Goal: Task Accomplishment & Management: Manage account settings

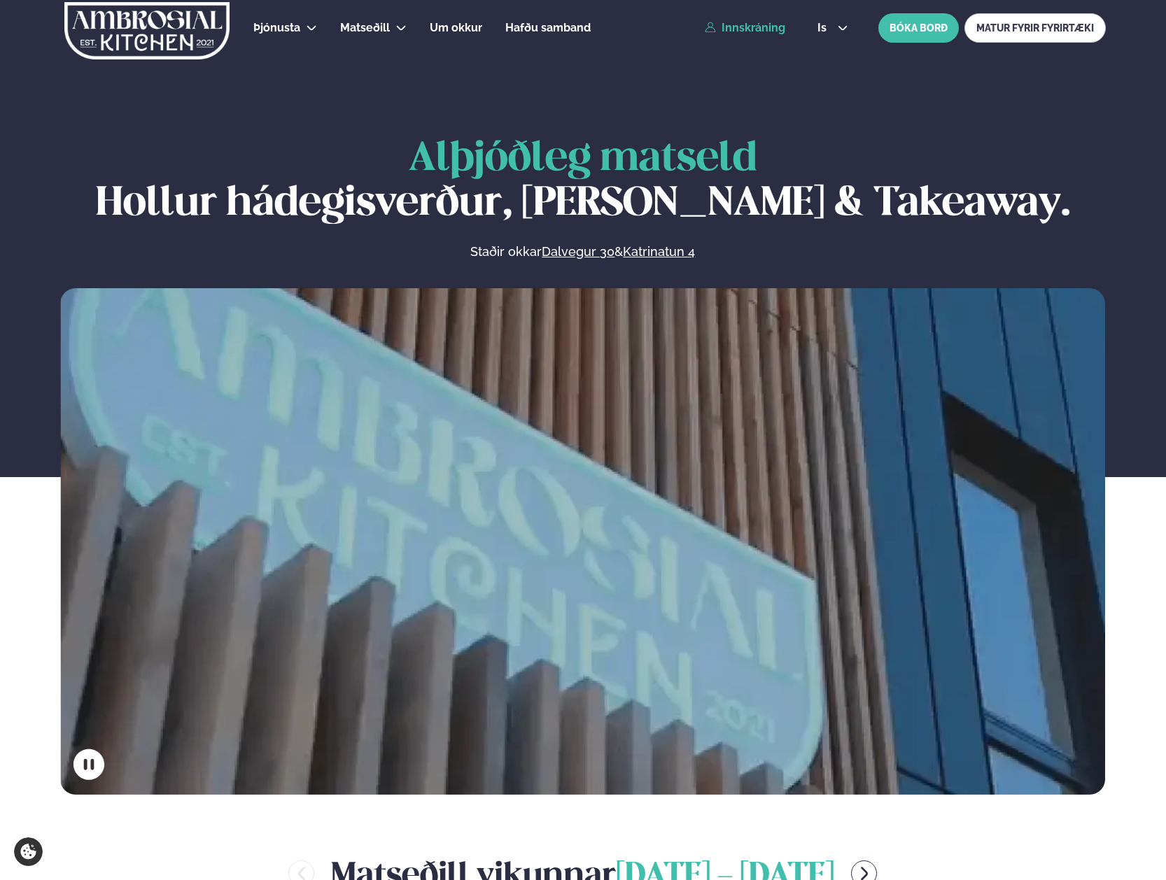
click at [768, 30] on link "Innskráning" at bounding box center [745, 28] width 80 height 13
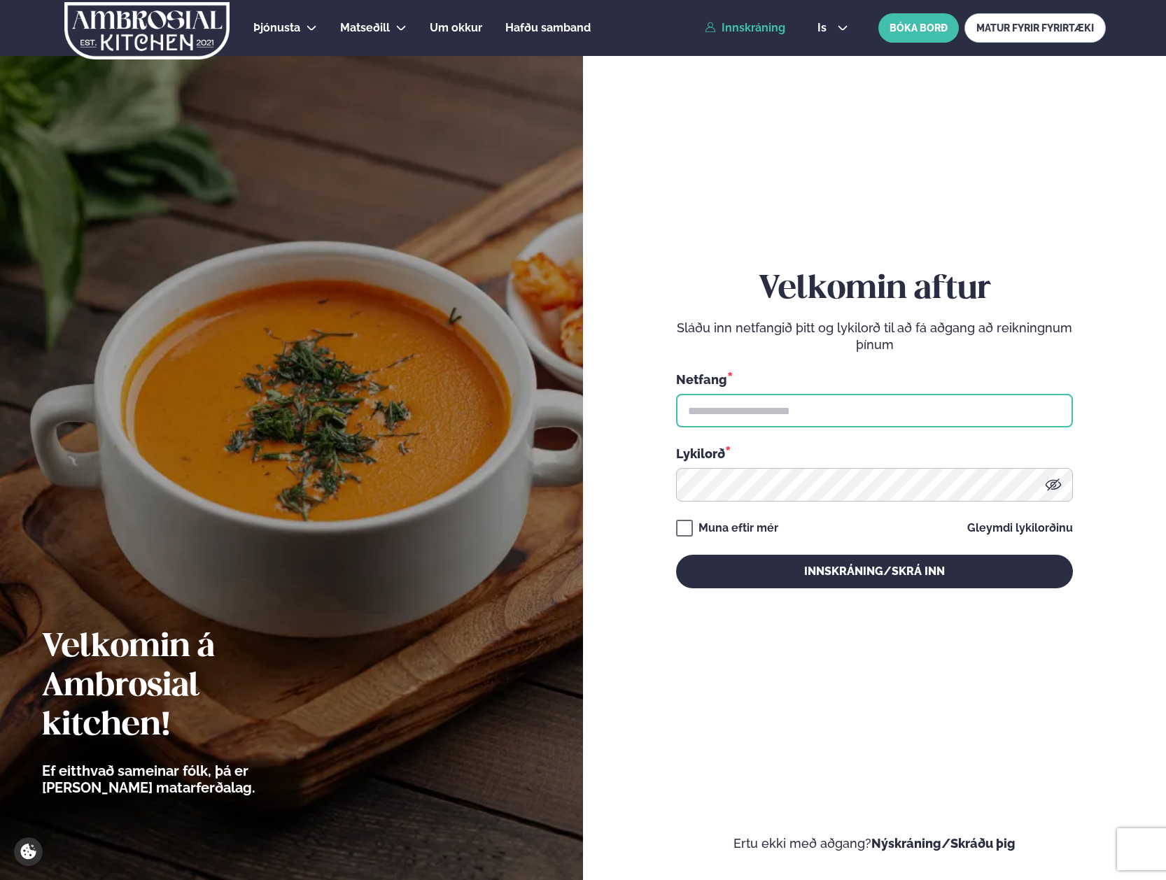
type input "**********"
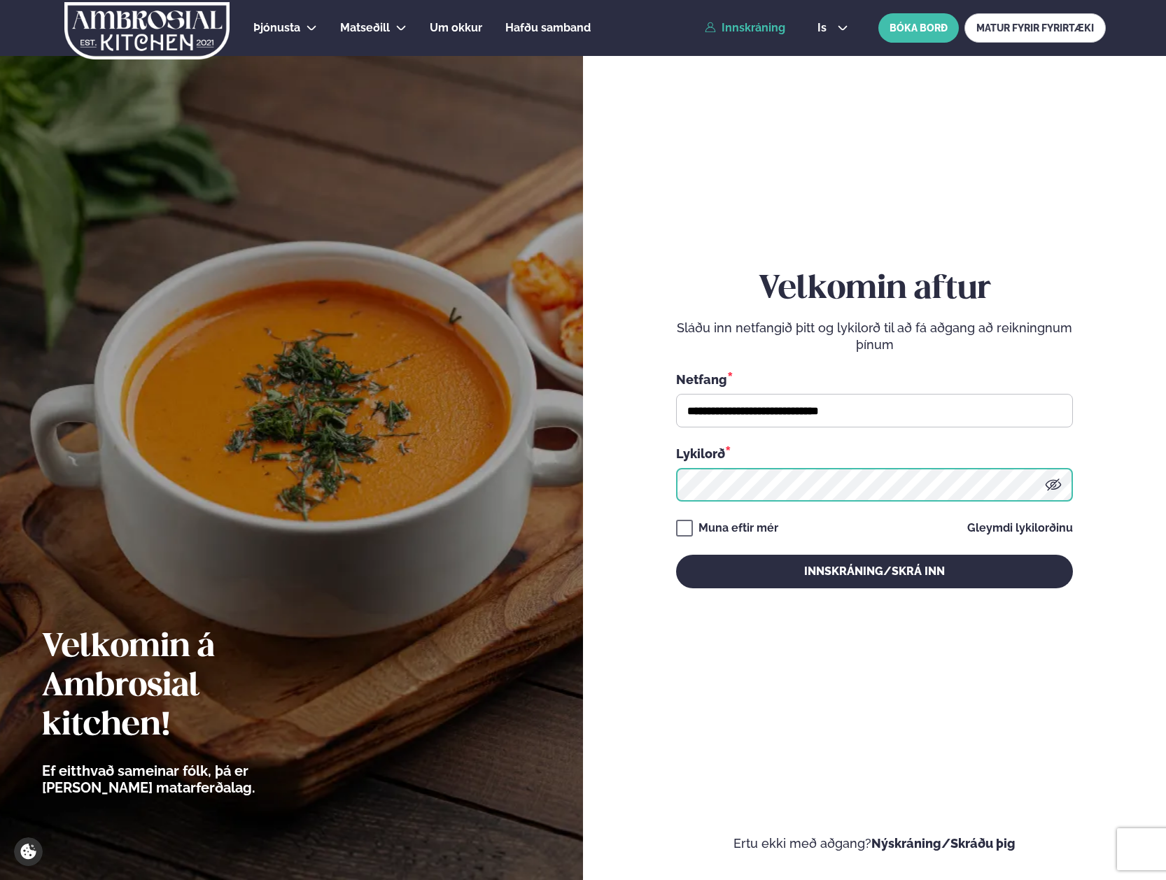
click at [874, 571] on button "Innskráning/Skrá inn" at bounding box center [874, 572] width 397 height 34
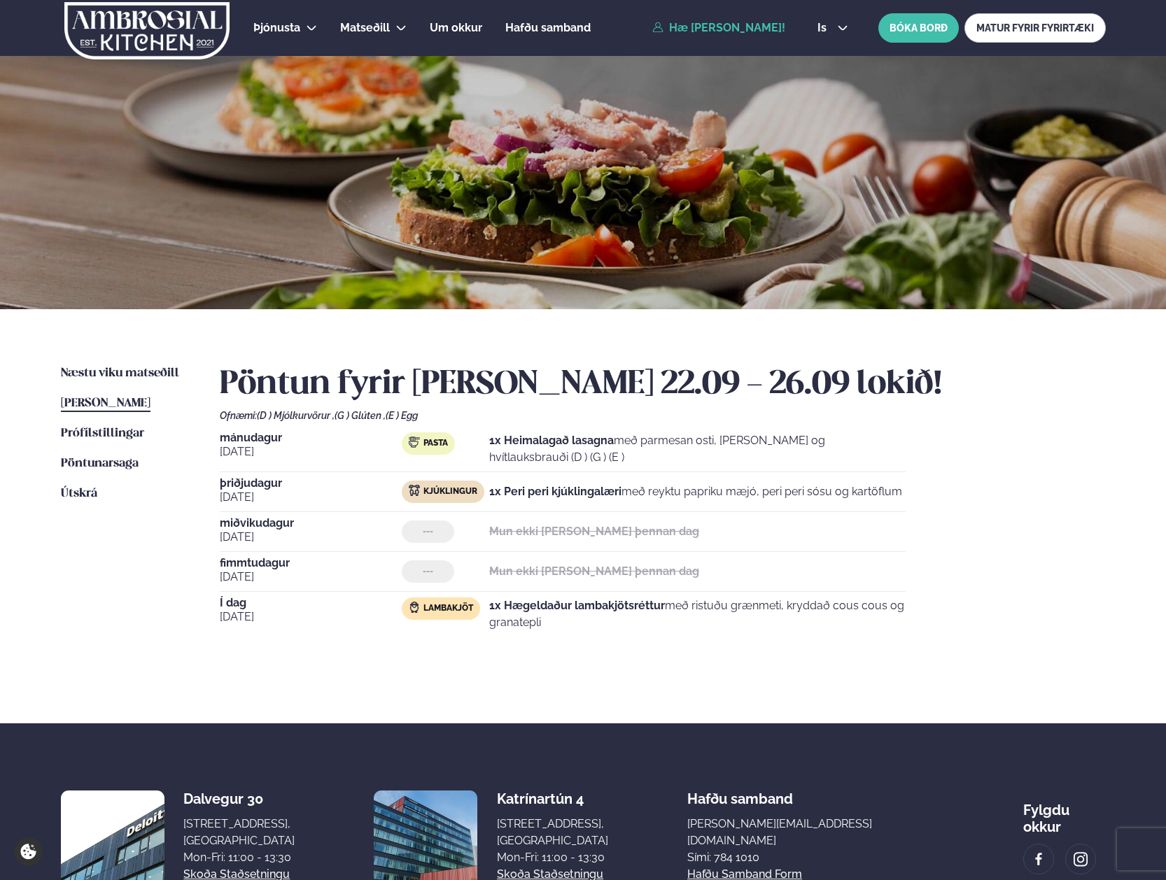
drag, startPoint x: 565, startPoint y: 623, endPoint x: 493, endPoint y: 600, distance: 75.5
click at [491, 600] on p "1x Hægeldaður lambakjötsréttur með ristuðu grænmeti, kryddað cous cous og grana…" at bounding box center [697, 615] width 416 height 34
click at [555, 619] on p "1x Hægeldaður lambakjötsréttur með ristuðu grænmeti, kryddað cous cous og grana…" at bounding box center [697, 615] width 416 height 34
drag, startPoint x: 544, startPoint y: 622, endPoint x: 497, endPoint y: 603, distance: 50.6
click at [491, 601] on p "1x Hægeldaður lambakjötsréttur með ristuðu grænmeti, kryddað cous cous og grana…" at bounding box center [697, 615] width 416 height 34
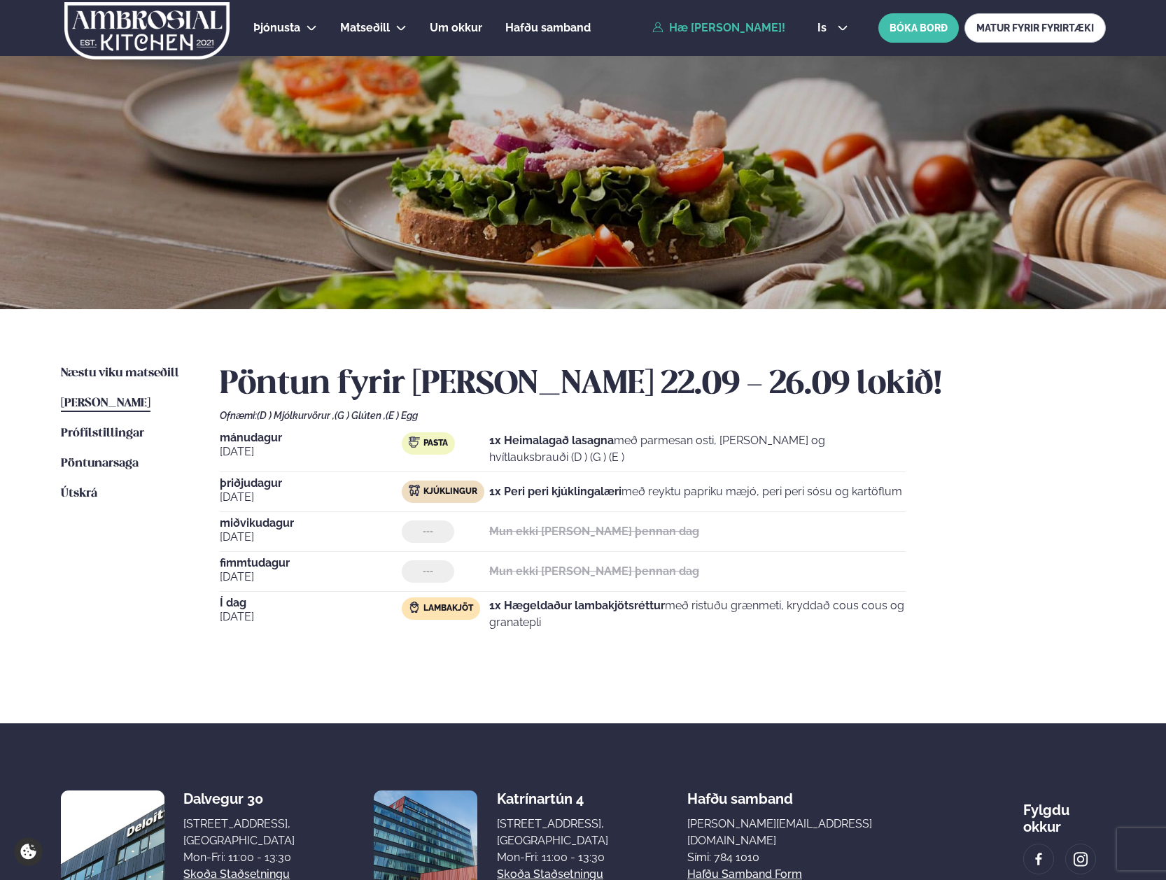
click at [630, 645] on div "Pöntun fyrir þessa viku 22.09 - 26.09 lokið! Ofnæmi: (D ) Mjólkurvörur , (G ) G…" at bounding box center [663, 513] width 886 height 297
drag, startPoint x: 477, startPoint y: 659, endPoint x: 214, endPoint y: 437, distance: 344.2
click at [211, 437] on div "Næstu viku matseðill Næsta vika Þessa viku matseðill Þessa viku Prófílstillinga…" at bounding box center [583, 516] width 1129 height 414
click at [230, 437] on span "mánudagur" at bounding box center [311, 438] width 182 height 11
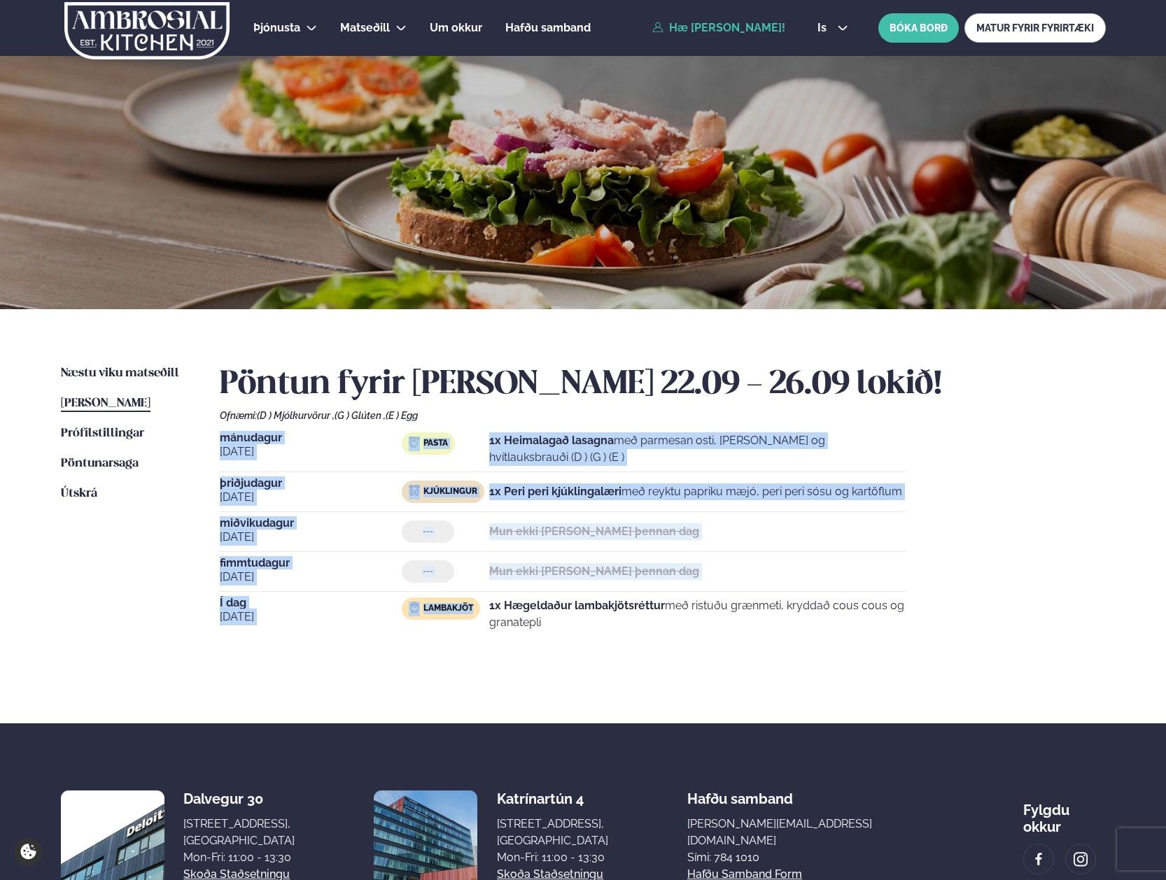
drag, startPoint x: 220, startPoint y: 440, endPoint x: 496, endPoint y: 659, distance: 352.2
click at [433, 652] on div "Pöntun fyrir þessa viku 22.09 - 26.09 lokið! Ofnæmi: (D ) Mjólkurvörur , (G ) G…" at bounding box center [663, 513] width 886 height 297
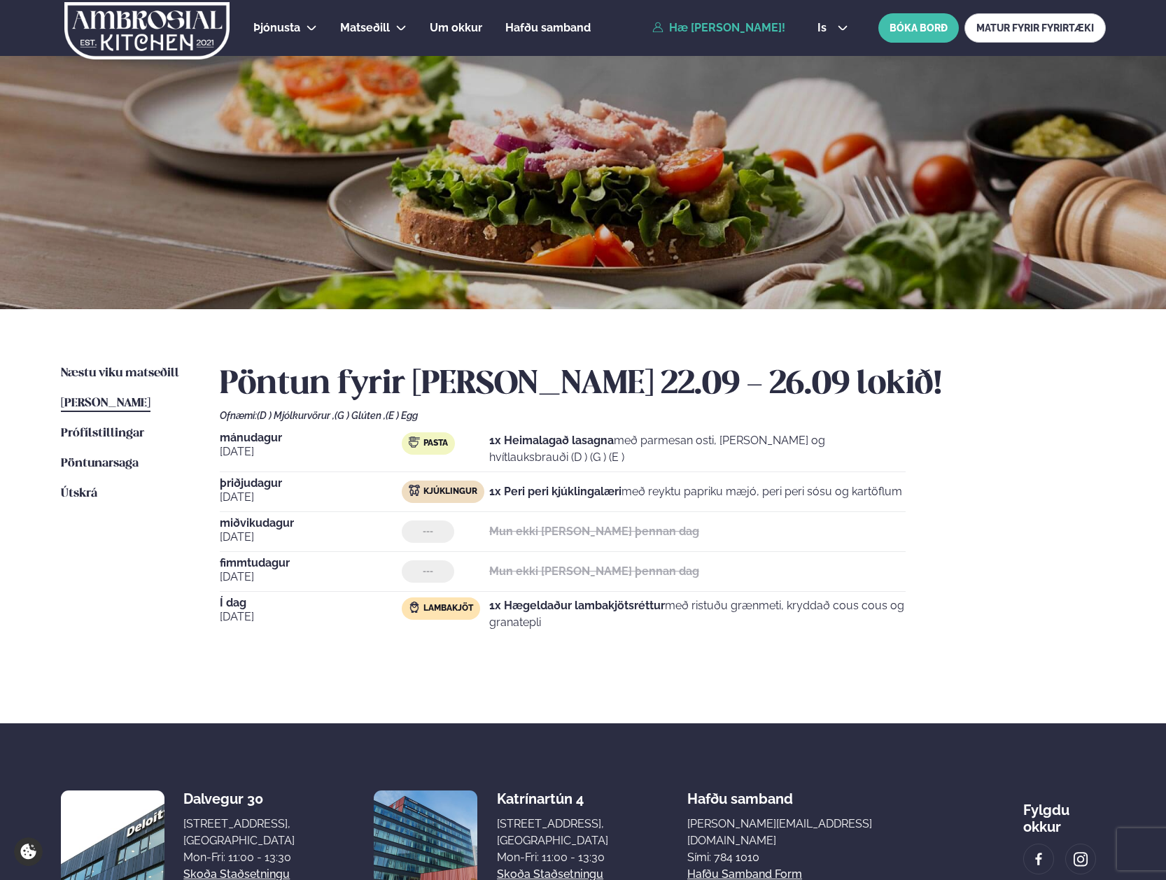
click at [589, 649] on div "Pöntun fyrir þessa viku 22.09 - 26.09 lokið! Ofnæmi: (D ) Mjólkurvörur , (G ) G…" at bounding box center [663, 513] width 886 height 297
drag, startPoint x: 589, startPoint y: 649, endPoint x: 254, endPoint y: 330, distance: 462.4
click at [213, 377] on div "Næstu viku matseðill Næsta vika Þessa viku matseðill Þessa viku Prófílstillinga…" at bounding box center [583, 516] width 1129 height 414
drag, startPoint x: 254, startPoint y: 330, endPoint x: 286, endPoint y: 374, distance: 54.6
click at [254, 330] on div "Næstu viku matseðill Næsta vika Þessa viku matseðill Þessa viku Prófílstillinga…" at bounding box center [583, 516] width 1129 height 414
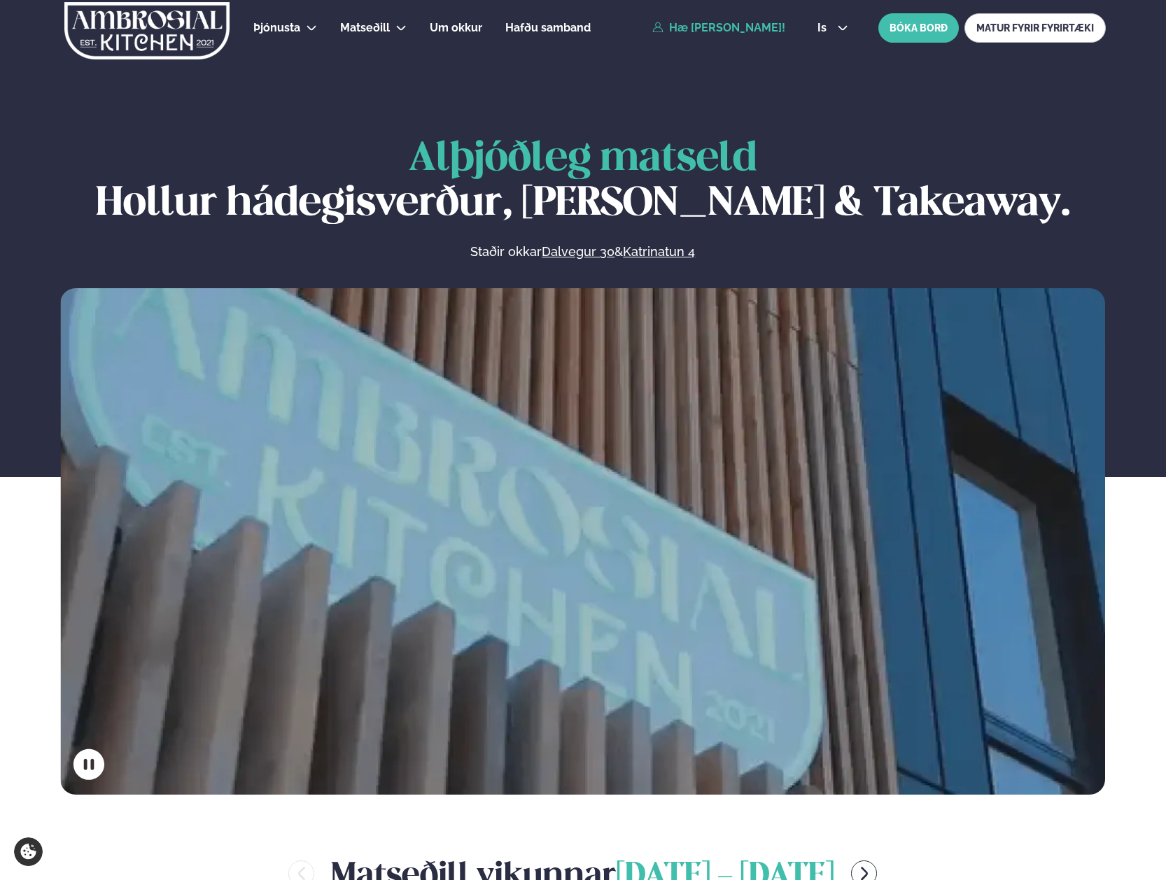
click at [724, 27] on link "Hæ [PERSON_NAME]!" at bounding box center [718, 28] width 133 height 13
